Goal: Obtain resource: Obtain resource

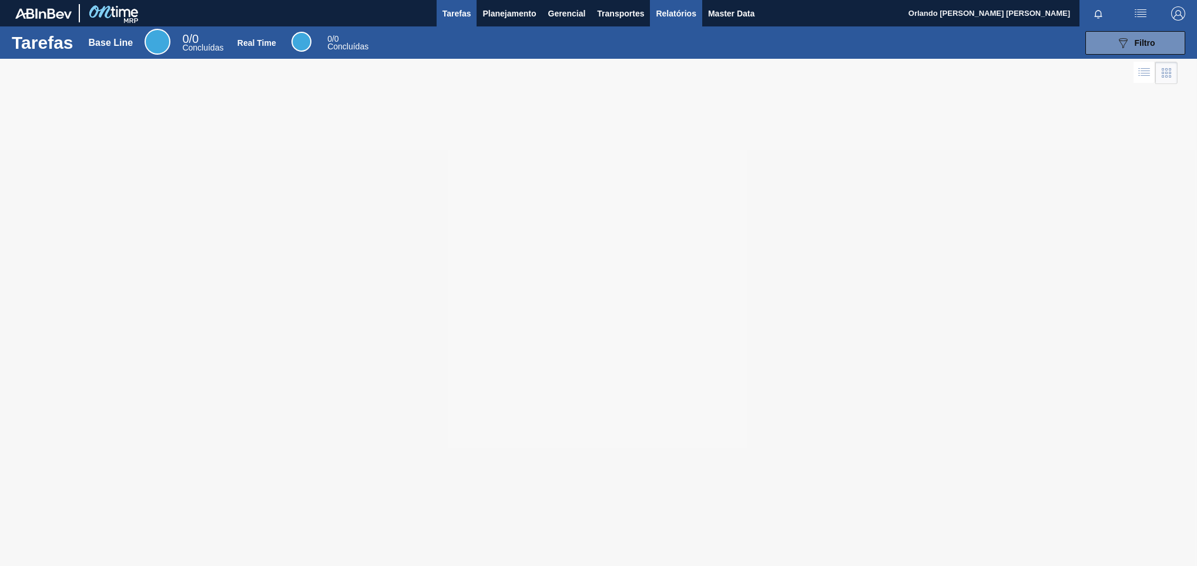
click at [682, 15] on span "Relatórios" at bounding box center [676, 13] width 40 height 14
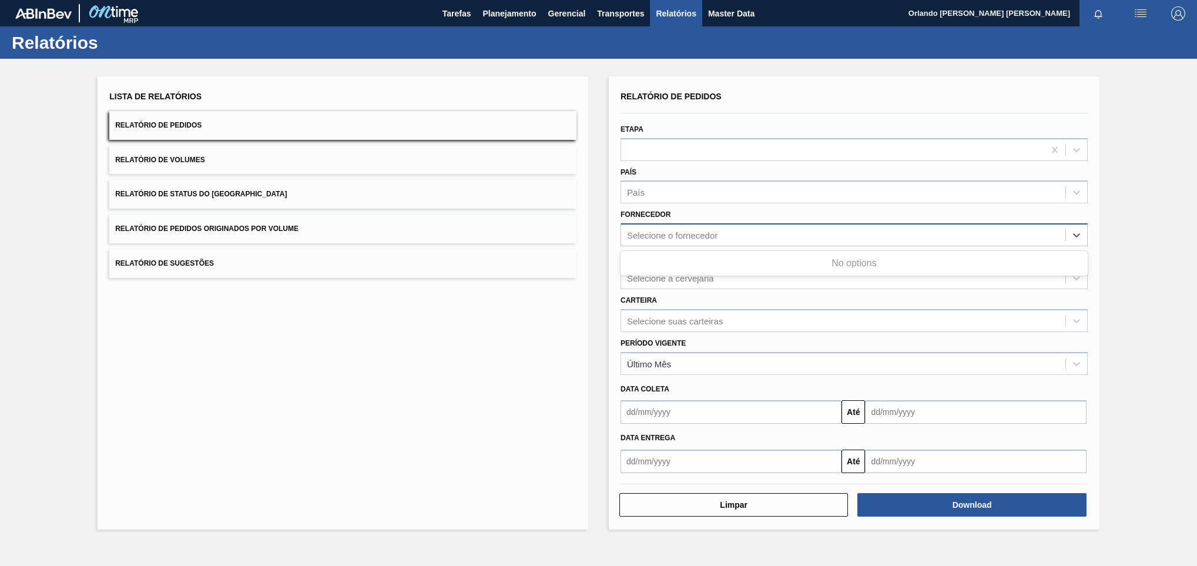
click at [688, 240] on div "Selecione o fornecedor" at bounding box center [843, 235] width 444 height 17
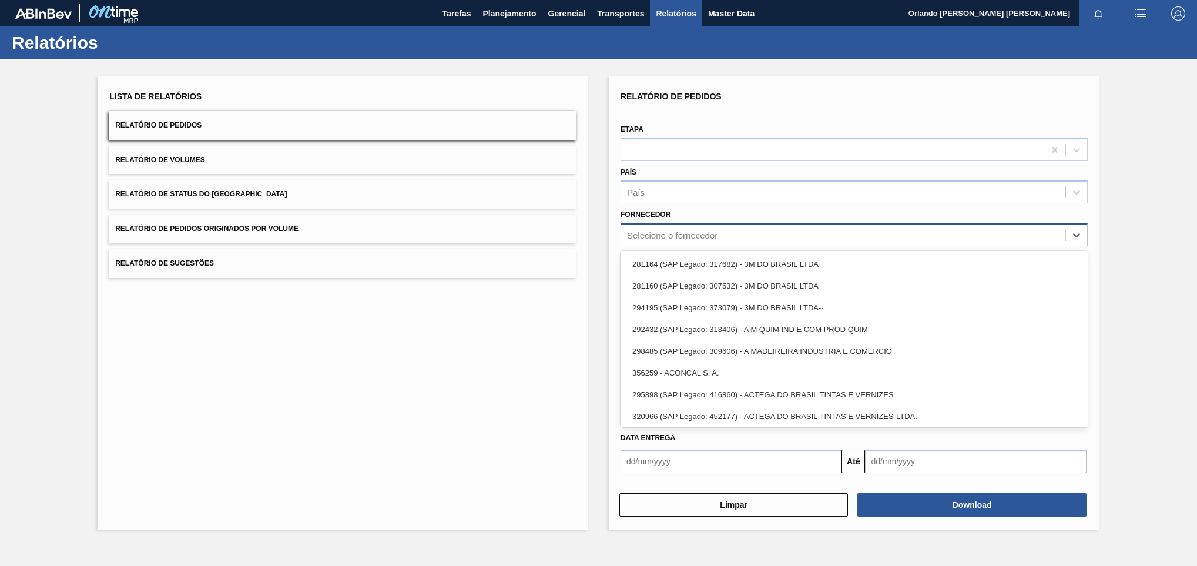
paste input "320622"
type input "320622"
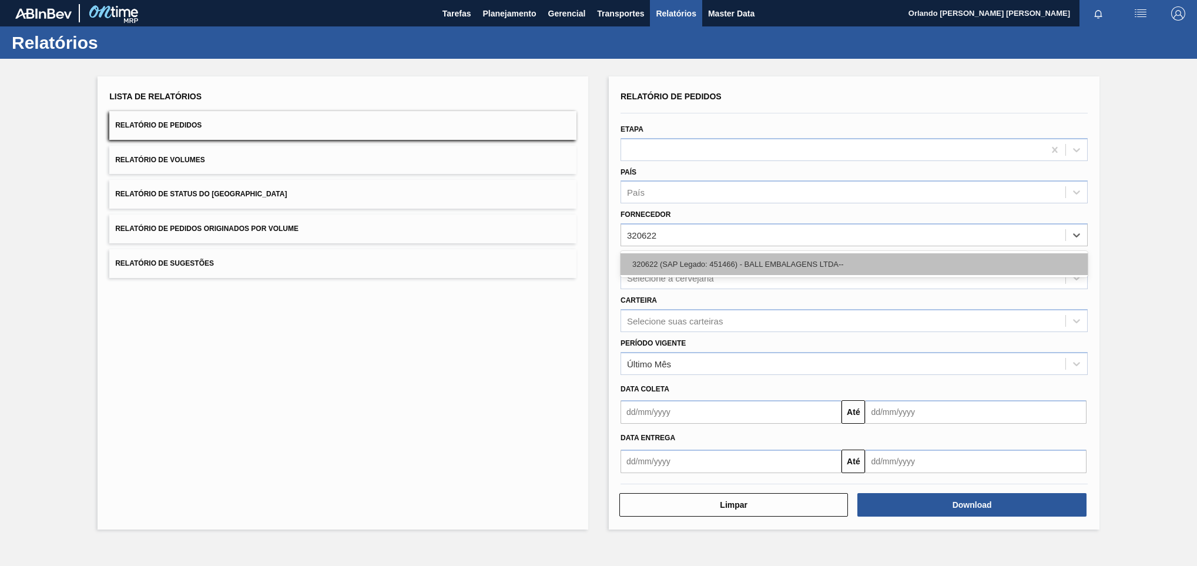
click at [655, 254] on div "320622 (SAP Legado: 451466) - BALL EMBALAGENS LTDA--" at bounding box center [853, 264] width 467 height 22
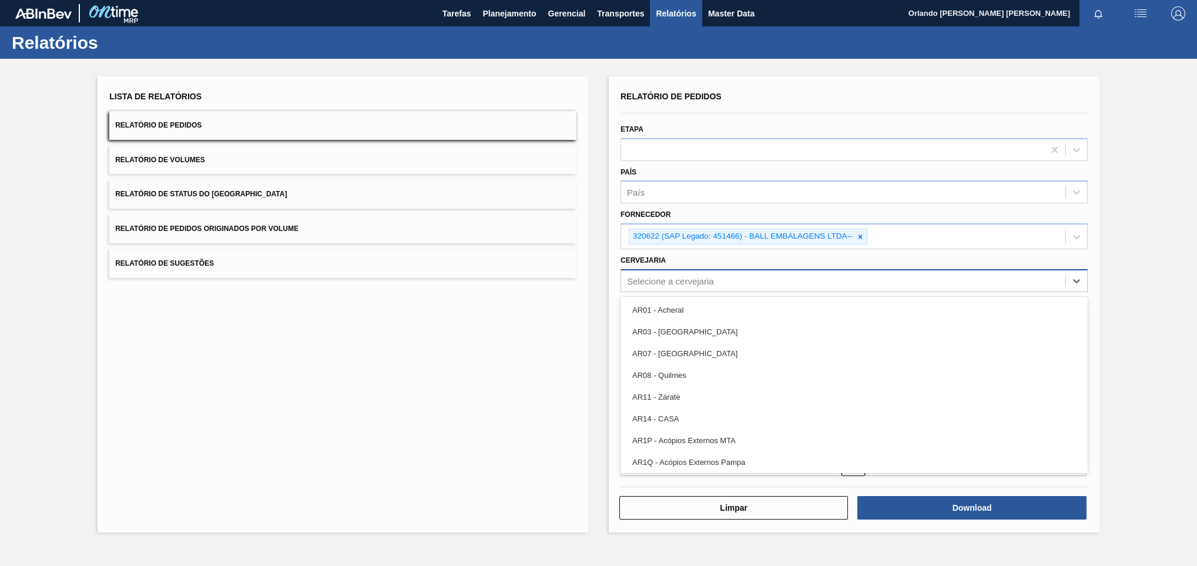
click at [788, 269] on div "Selecione a cervejaria" at bounding box center [853, 280] width 467 height 23
type input "BR02"
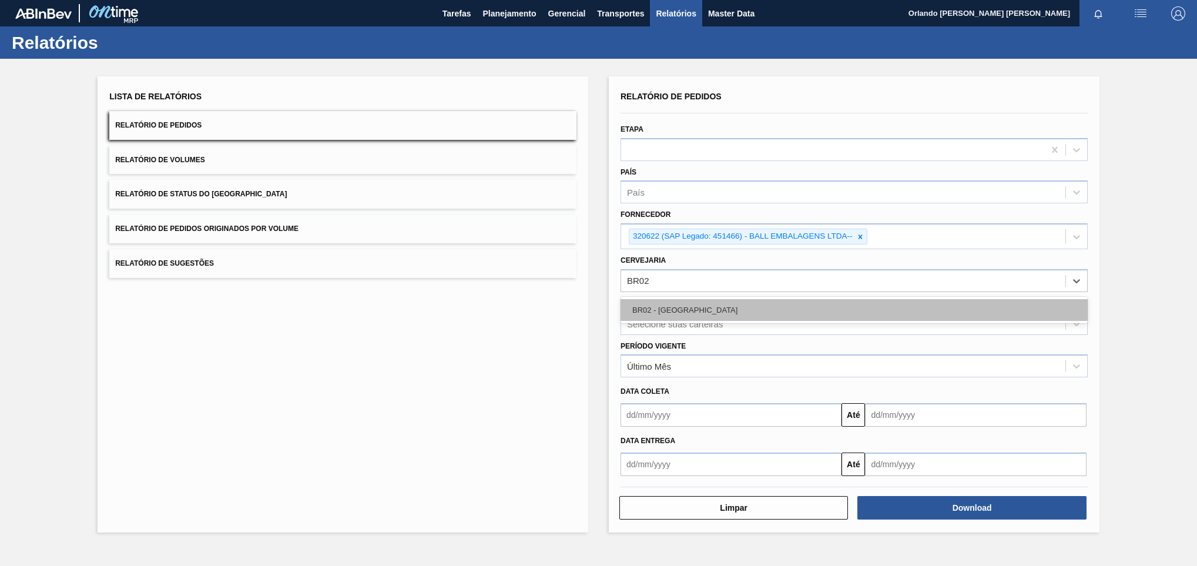
click at [744, 304] on div "BR02 - [GEOGRAPHIC_DATA]" at bounding box center [853, 310] width 467 height 22
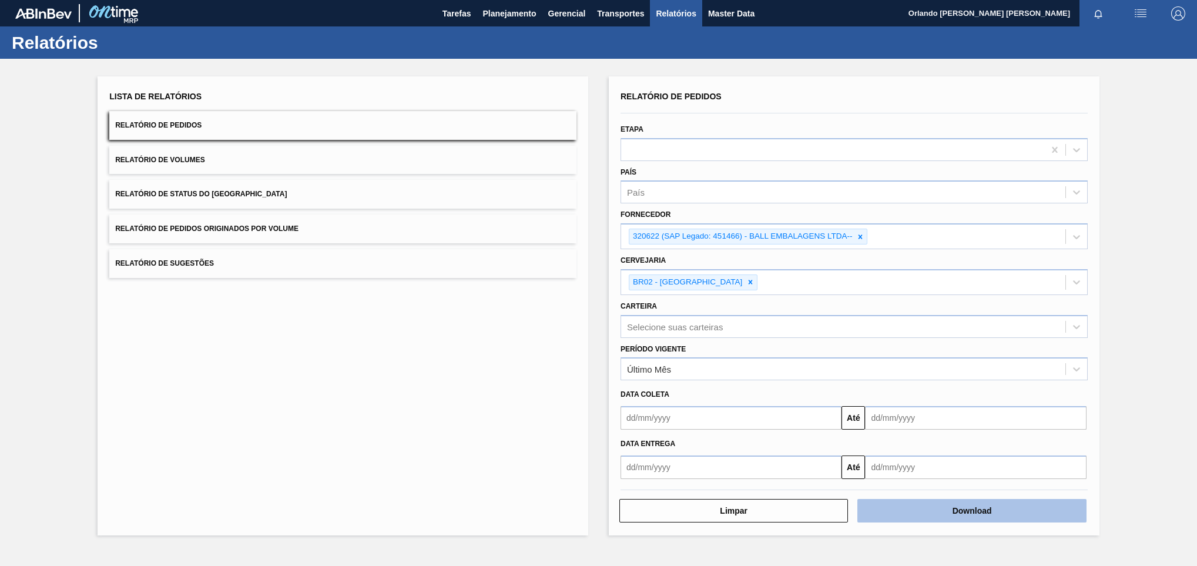
click at [922, 513] on button "Download" at bounding box center [971, 511] width 229 height 24
click at [855, 240] on div at bounding box center [860, 236] width 13 height 15
paste input "280304"
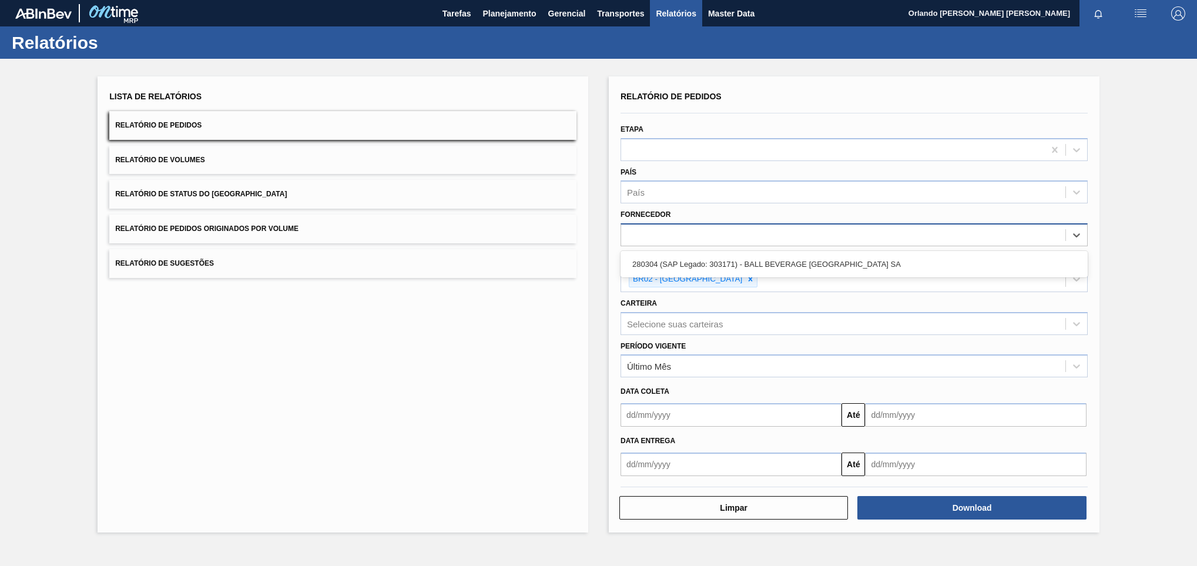
type input "280304"
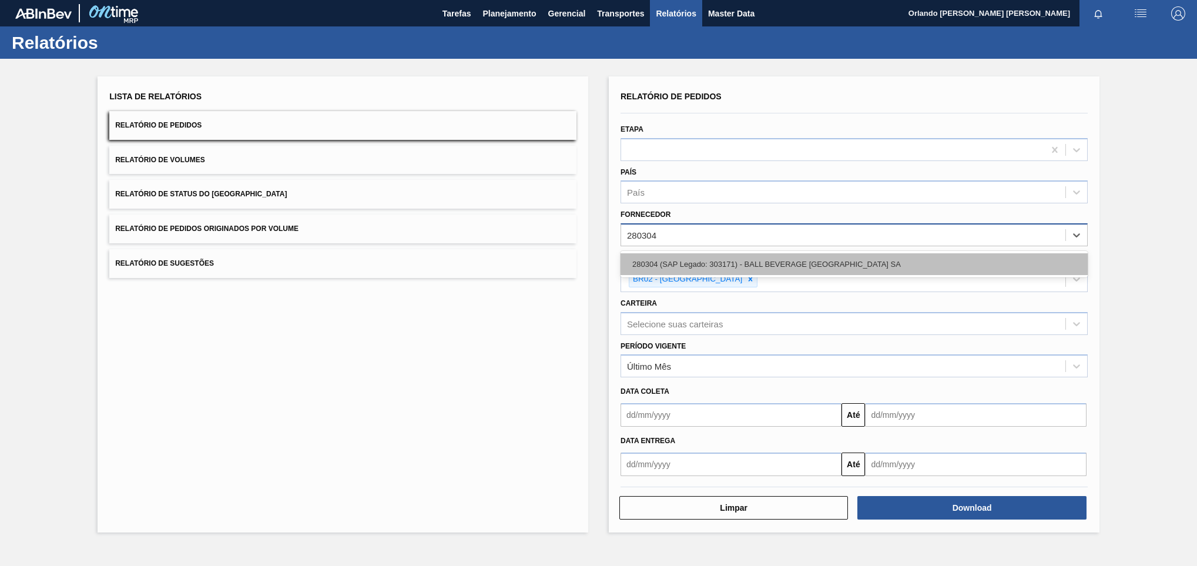
click at [811, 260] on div "280304 (SAP Legado: 303171) - BALL BEVERAGE [GEOGRAPHIC_DATA] SA" at bounding box center [853, 264] width 467 height 22
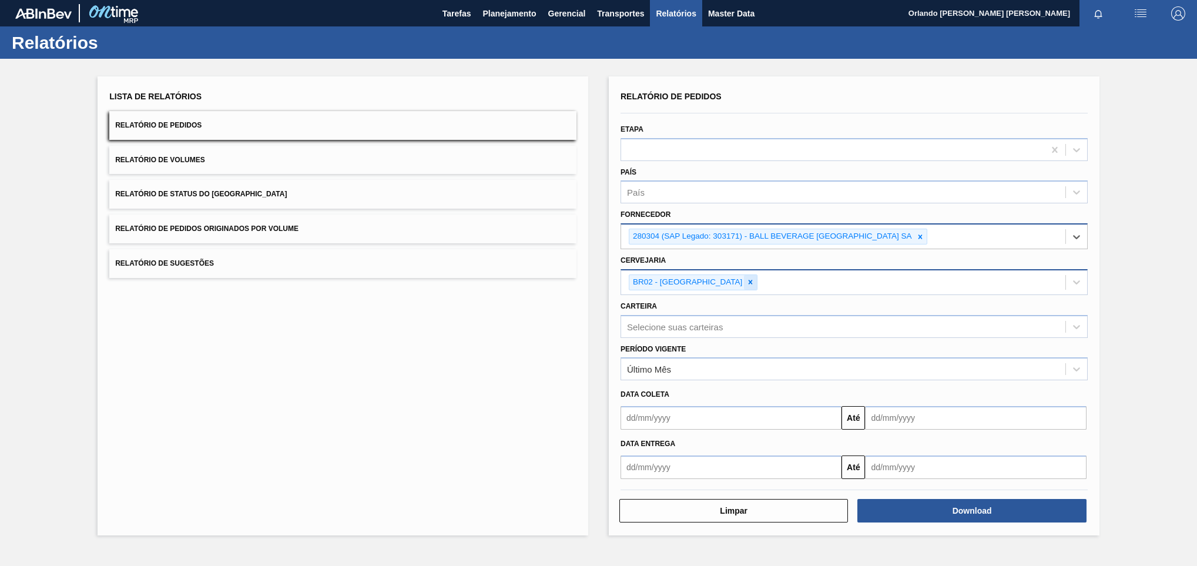
click at [746, 279] on icon at bounding box center [750, 282] width 8 height 8
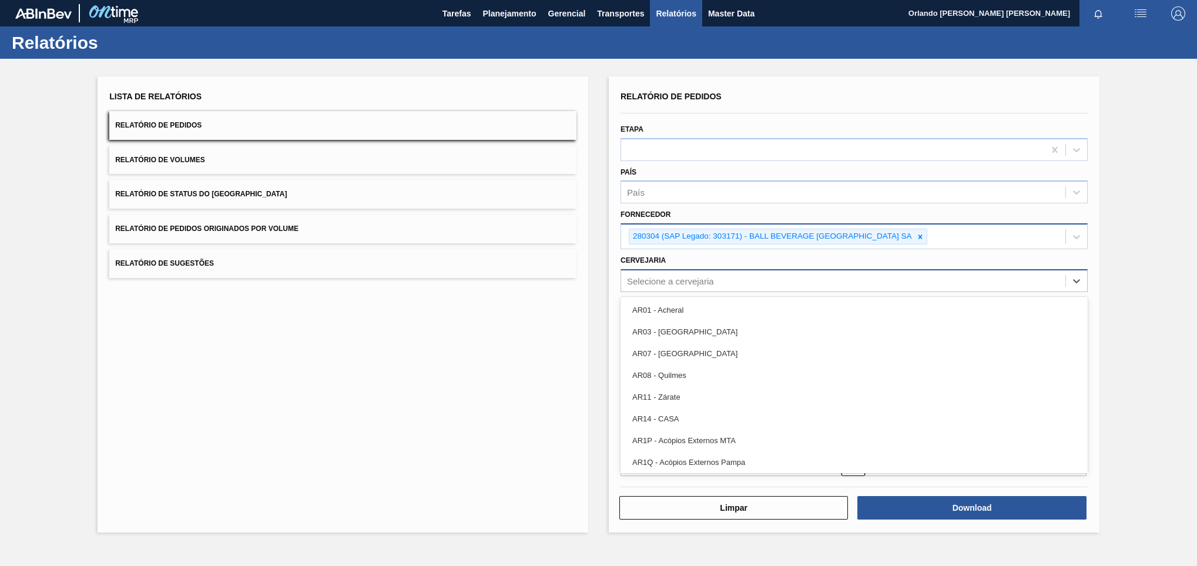
click at [693, 279] on div "Selecione a cervejaria" at bounding box center [670, 281] width 87 height 10
type input "BR26"
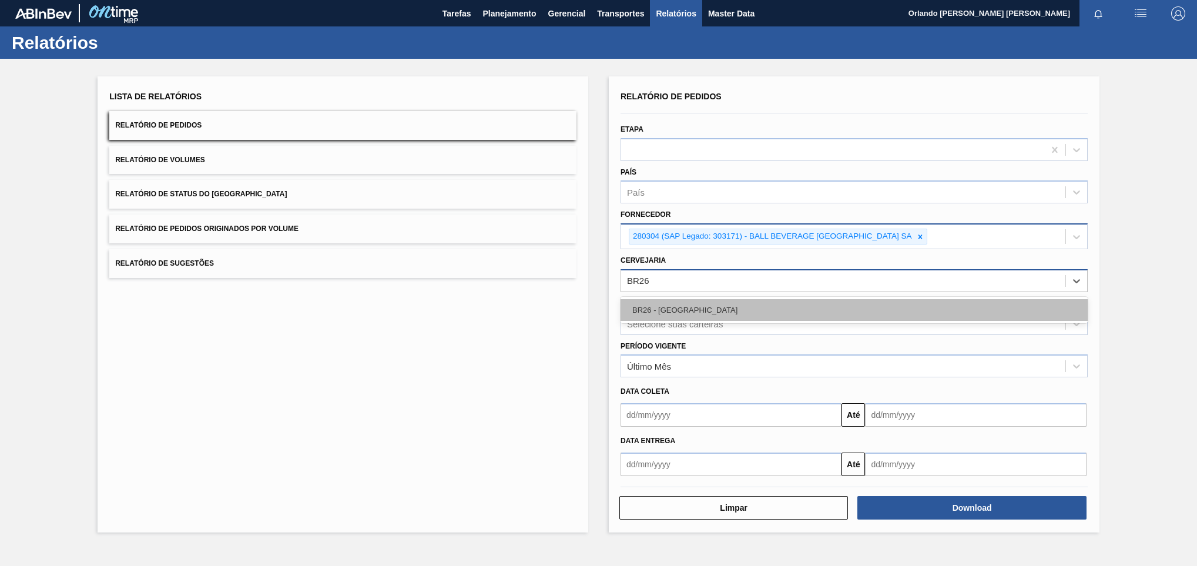
click at [682, 307] on div "BR26 - [GEOGRAPHIC_DATA]" at bounding box center [853, 310] width 467 height 22
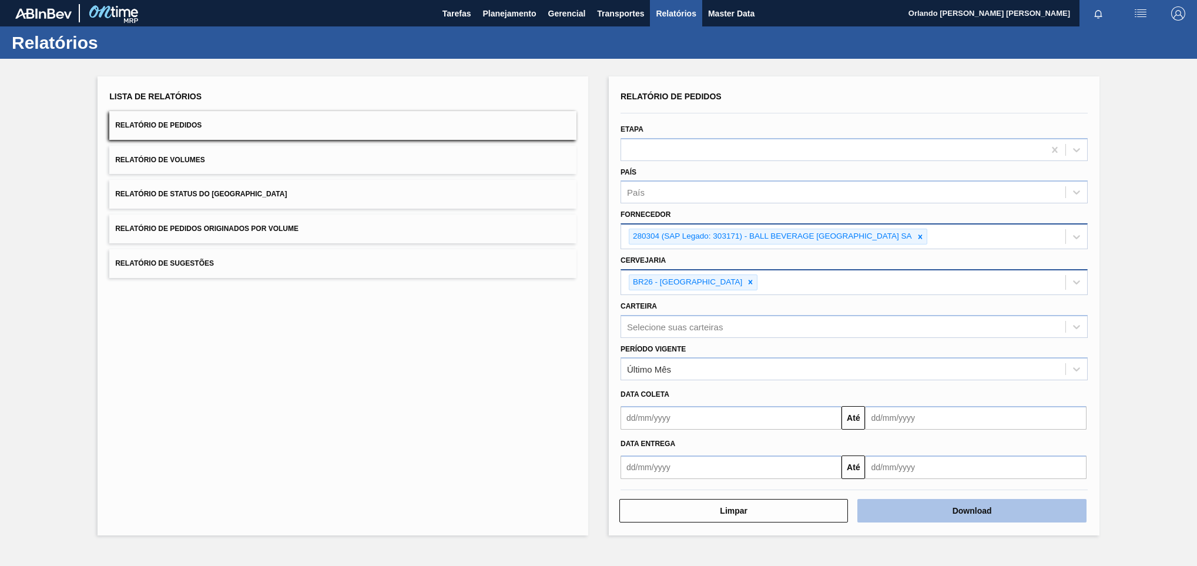
click at [917, 516] on button "Download" at bounding box center [971, 511] width 229 height 24
click at [924, 231] on div at bounding box center [920, 236] width 13 height 15
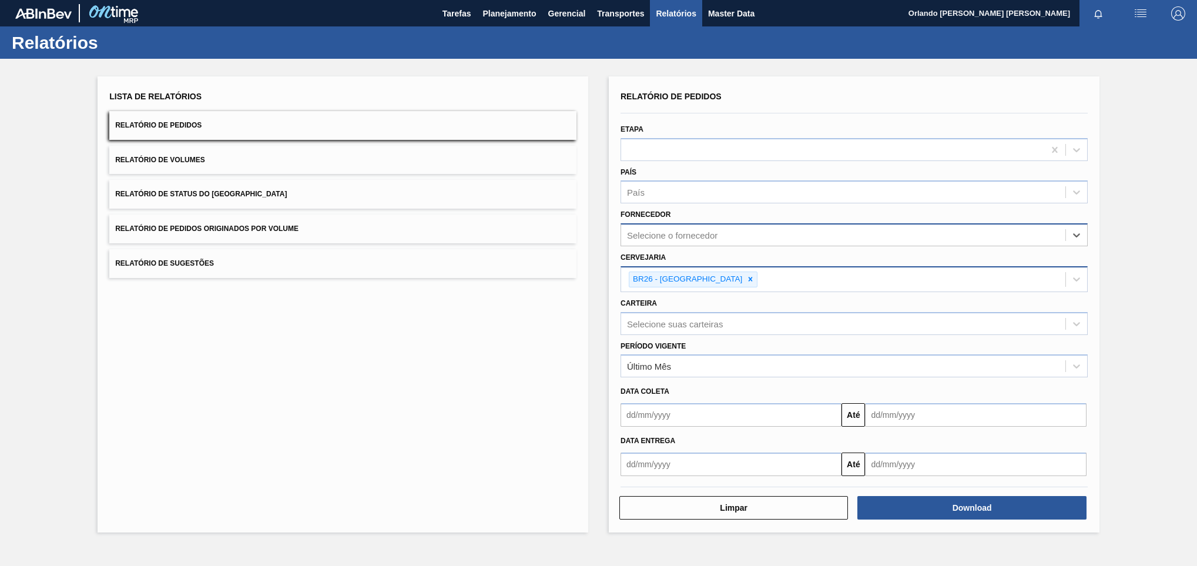
paste input "295201"
type input "295201"
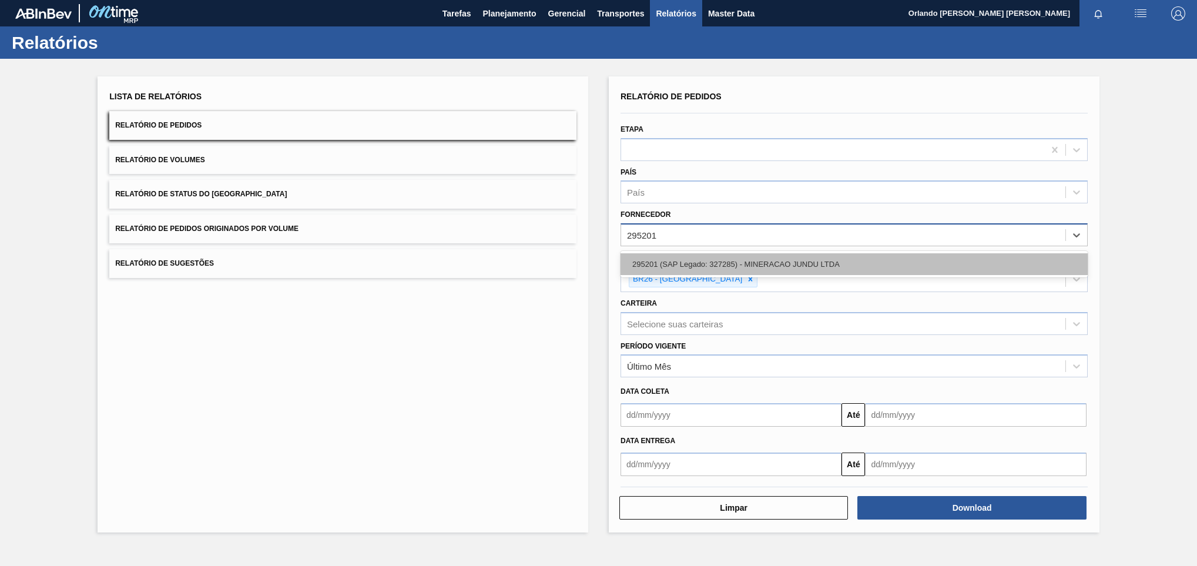
click at [872, 256] on div "295201 (SAP Legado: 327285) - MINERACAO JUNDU LTDA" at bounding box center [853, 264] width 467 height 22
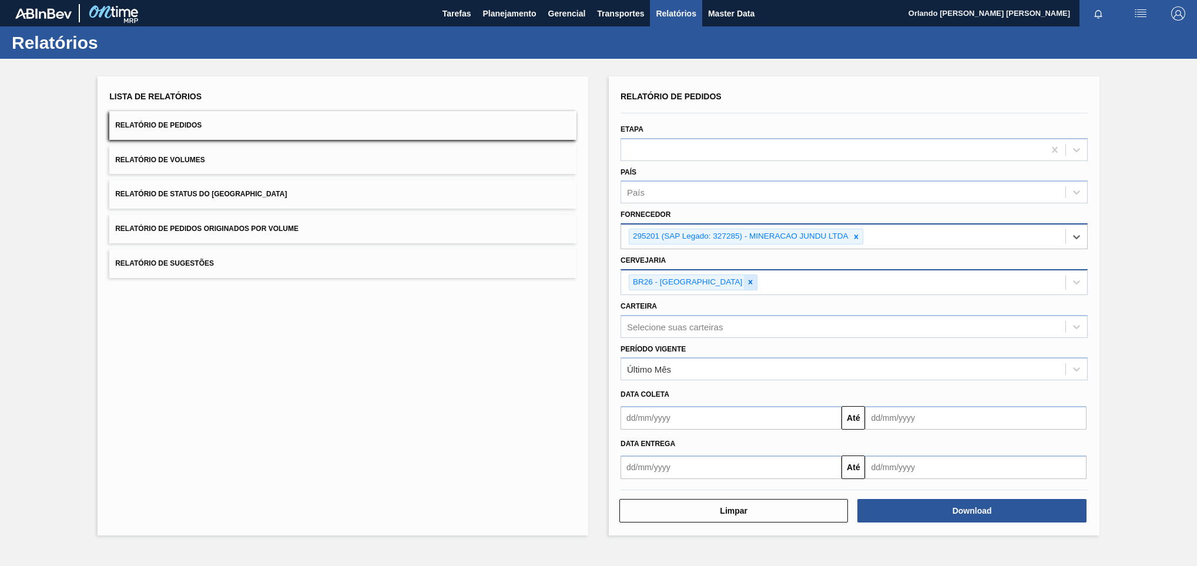
click at [749, 283] on icon at bounding box center [751, 282] width 4 height 4
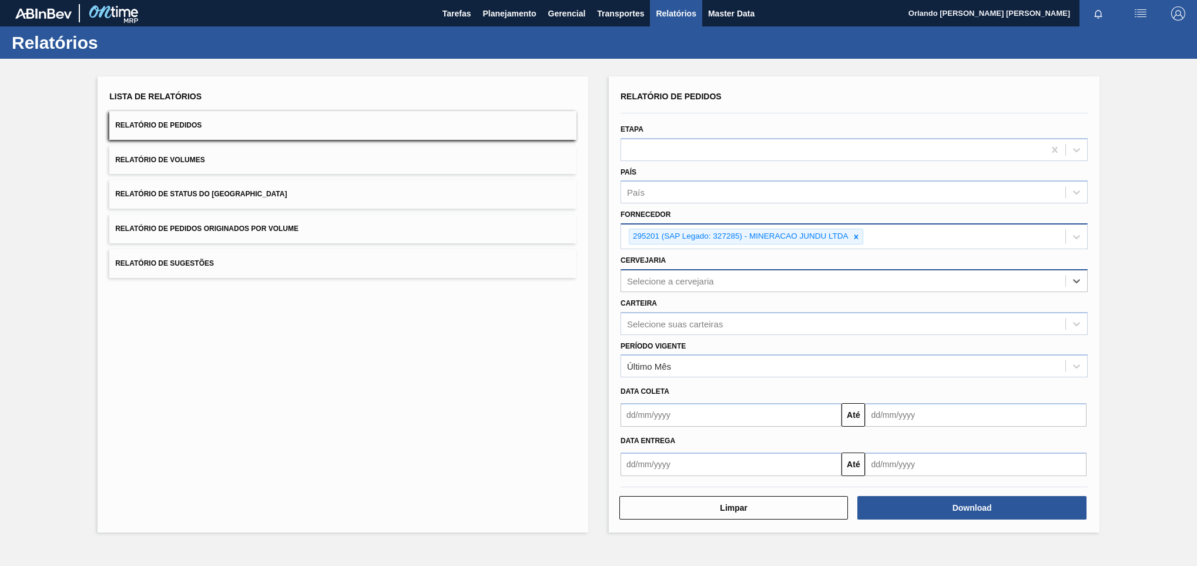
paste input "brv3"
type input "brv3"
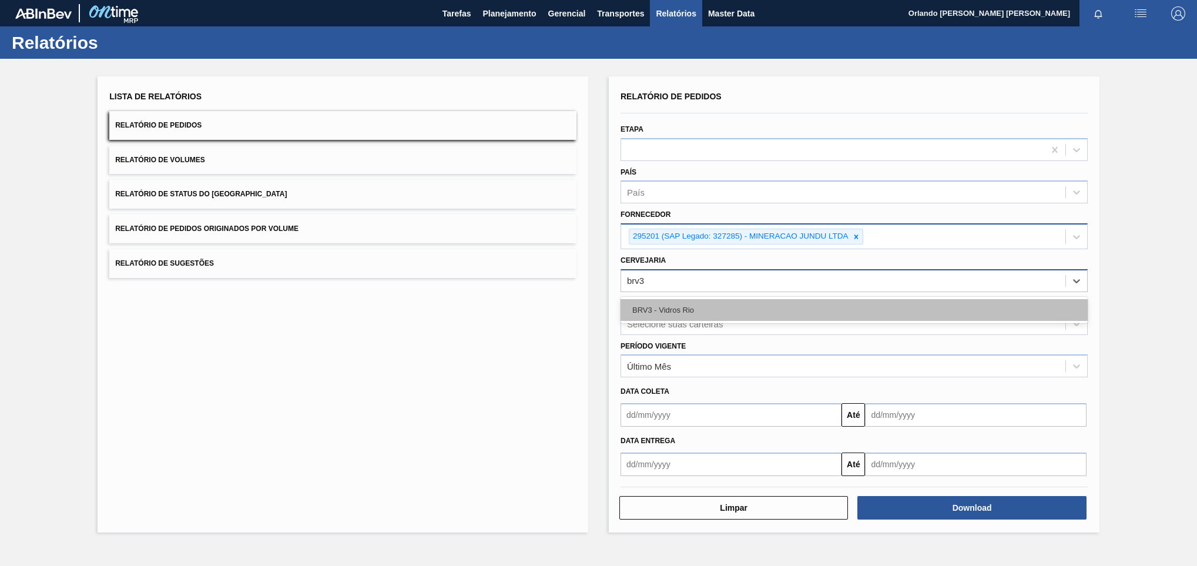
click at [689, 307] on div "BRV3 - Vidros Rio" at bounding box center [853, 310] width 467 height 22
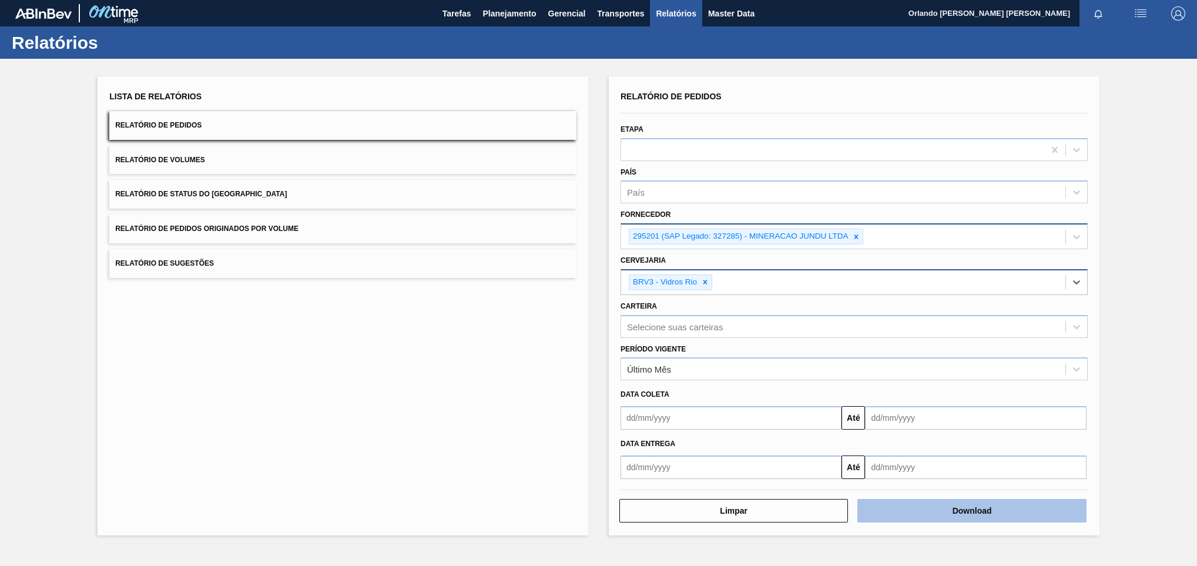
click at [945, 513] on button "Download" at bounding box center [971, 511] width 229 height 24
click at [1009, 506] on button "Download" at bounding box center [971, 511] width 229 height 24
